Goal: Task Accomplishment & Management: Manage account settings

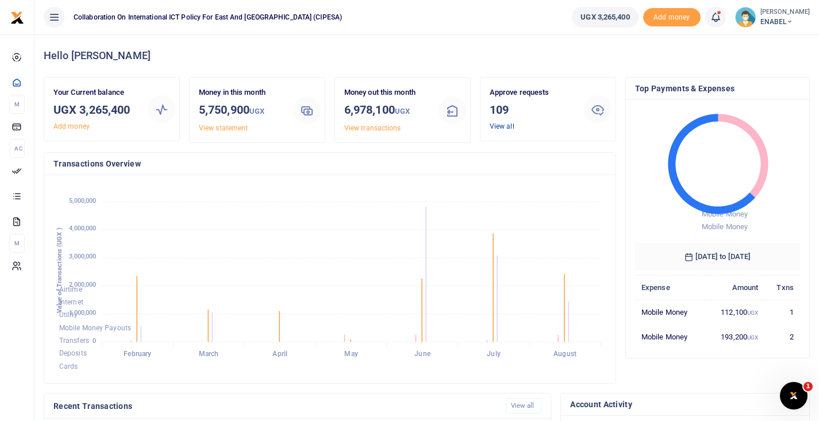
click at [505, 126] on link "View all" at bounding box center [502, 126] width 25 height 8
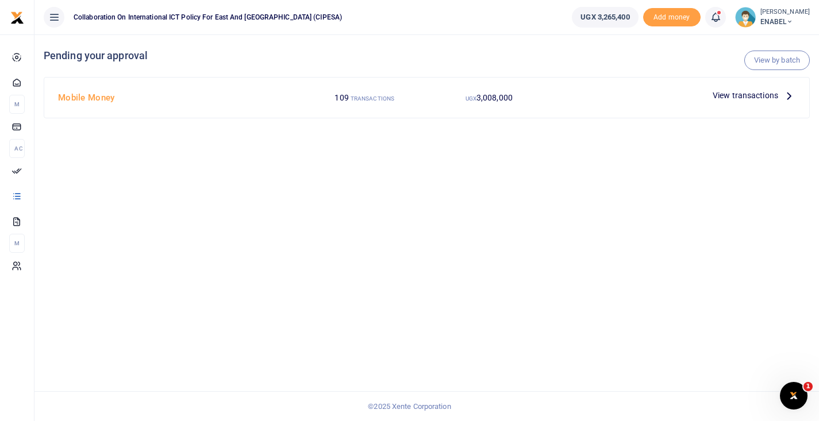
click at [739, 97] on span "View transactions" at bounding box center [746, 95] width 66 height 13
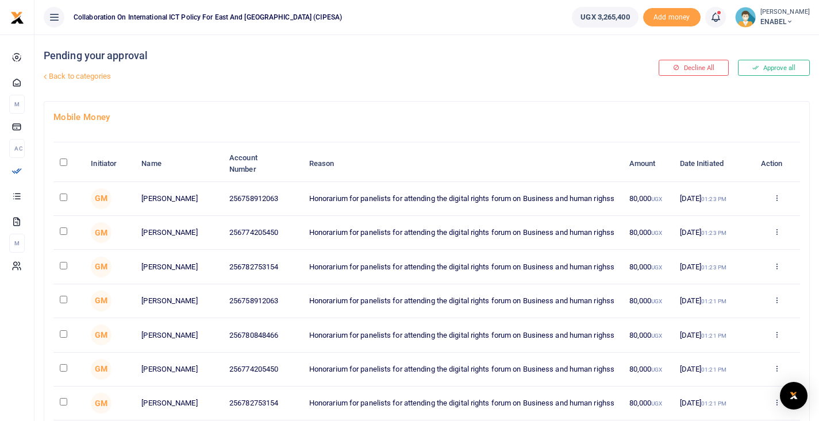
click at [64, 163] on input "\a \a : activate to sort column descending" at bounding box center [63, 162] width 7 height 7
checkbox input "true"
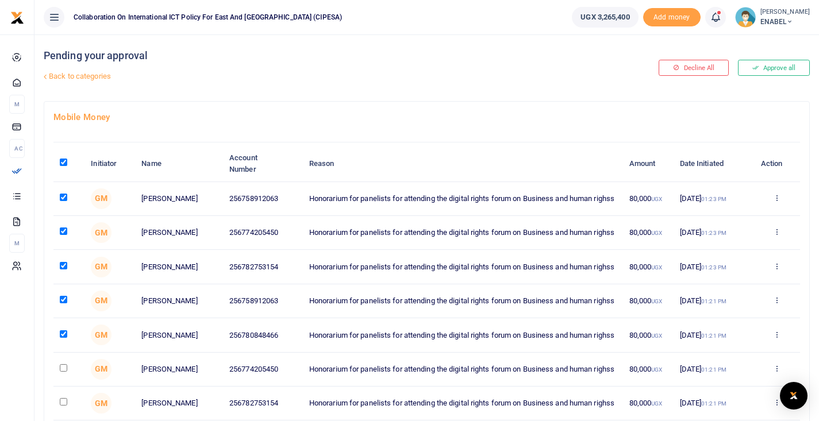
checkbox input "true"
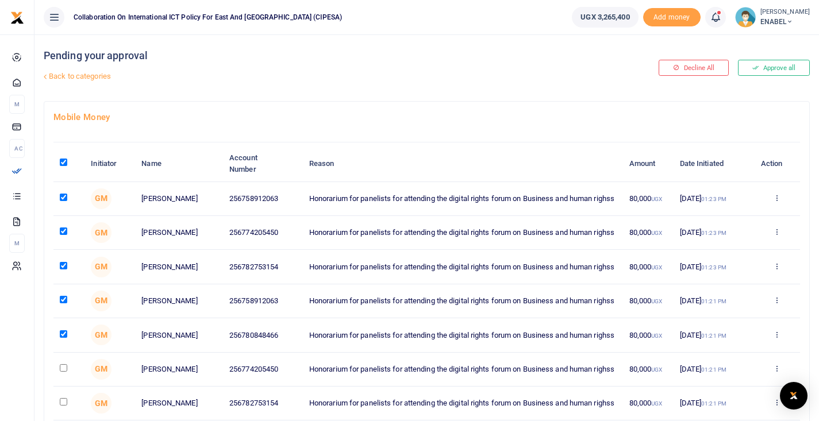
checkbox input "true"
click at [99, 77] on link "Back to categories" at bounding box center [296, 77] width 510 height 20
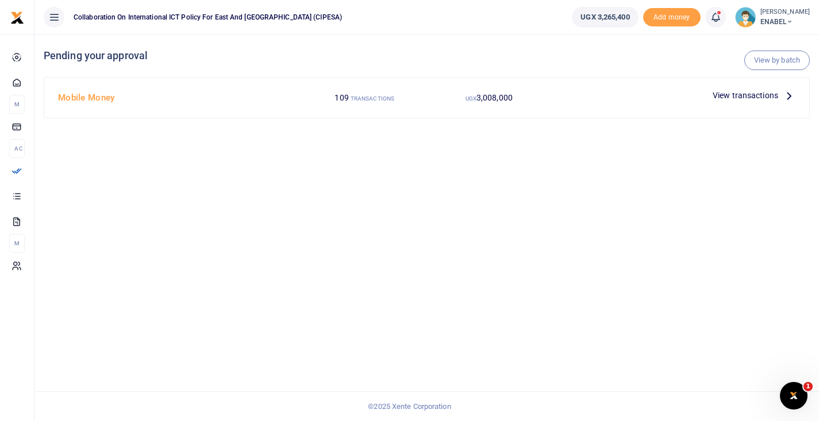
click at [749, 97] on span "View transactions" at bounding box center [746, 95] width 66 height 13
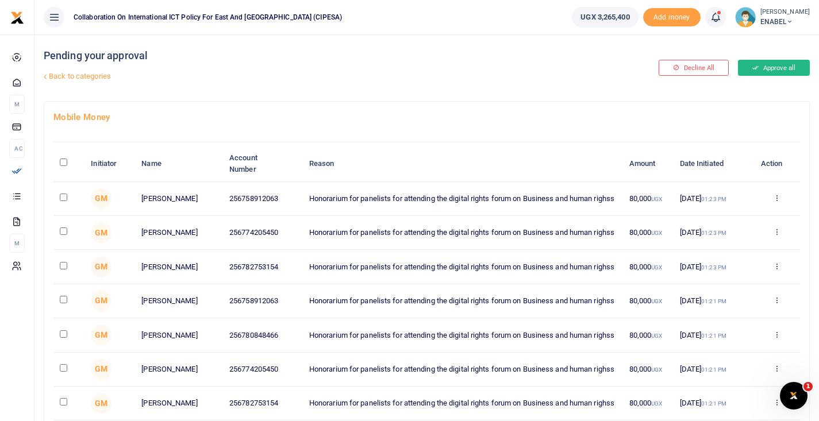
click at [764, 69] on button "Approve all" at bounding box center [774, 68] width 72 height 16
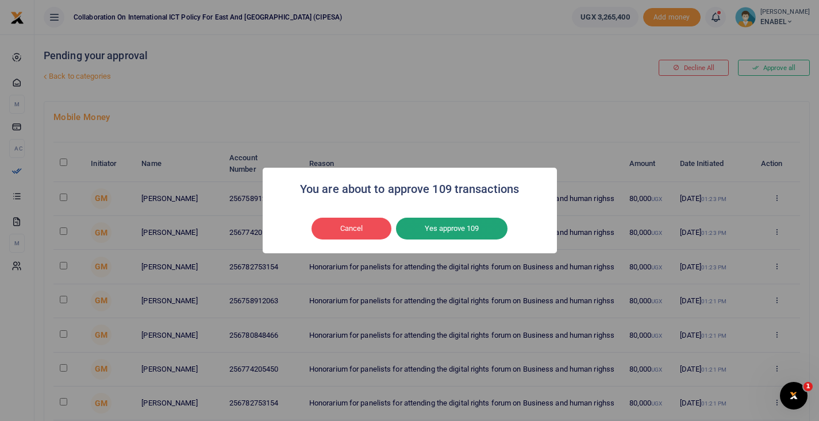
click at [468, 229] on button "Yes approve 109" at bounding box center [452, 229] width 112 height 22
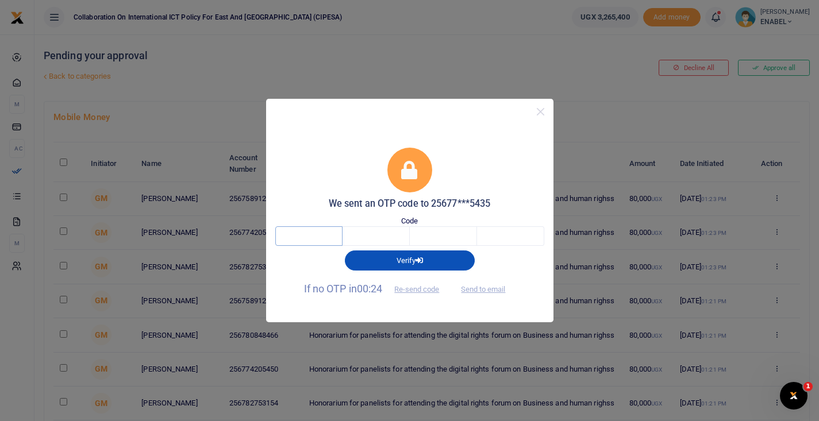
click at [299, 237] on input "text" at bounding box center [308, 236] width 67 height 20
type input "1"
type input "7"
type input "8"
type input "2"
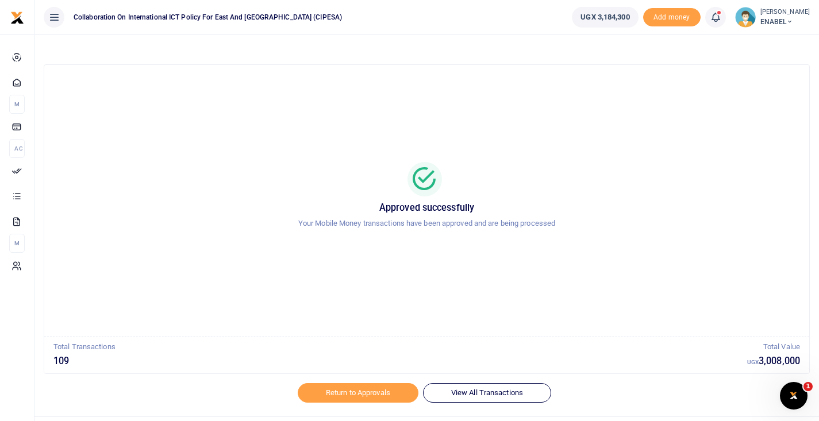
click at [779, 17] on span "ENABEL" at bounding box center [784, 22] width 49 height 10
click at [774, 41] on link "Switch accounts" at bounding box center [765, 42] width 91 height 16
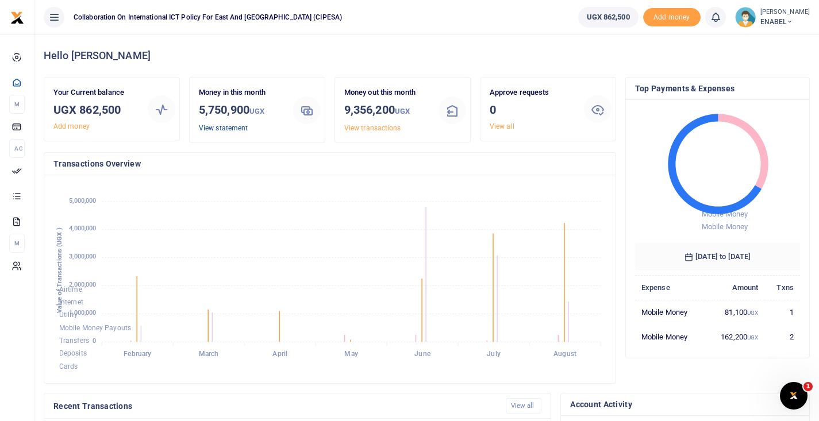
click at [219, 127] on link "View statement" at bounding box center [223, 128] width 49 height 8
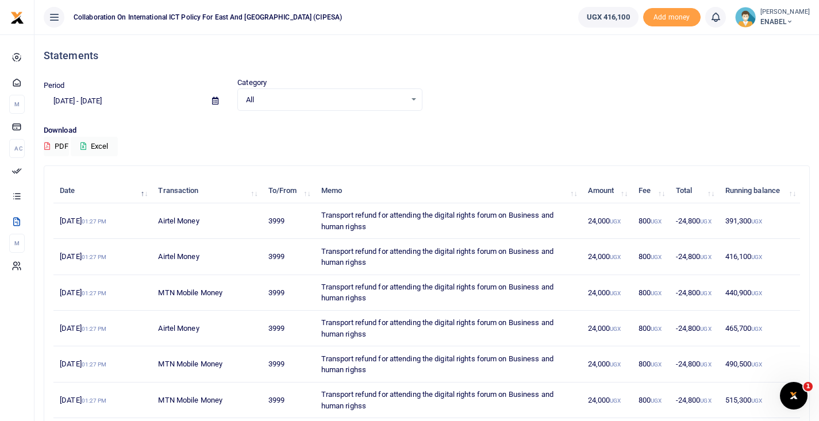
click at [783, 22] on span "ENABEL" at bounding box center [784, 22] width 49 height 10
click at [765, 44] on link "Switch accounts" at bounding box center [765, 42] width 91 height 16
